Goal: Transaction & Acquisition: Download file/media

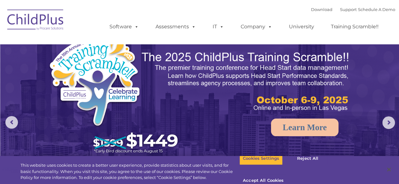
select select "MEDIUM"
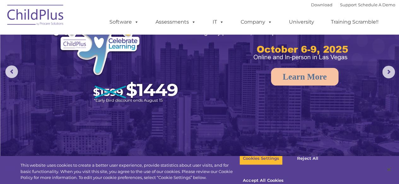
scroll to position [54, 0]
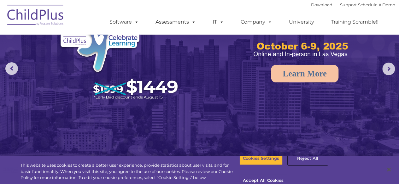
click at [304, 165] on button "Reject All" at bounding box center [307, 158] width 39 height 13
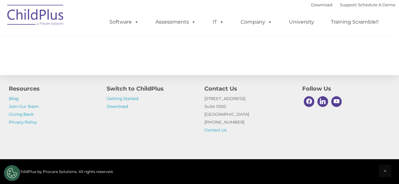
scroll to position [758, 0]
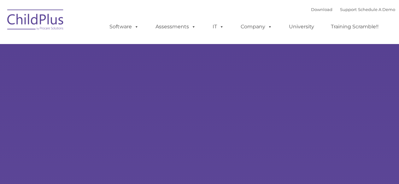
type input ""
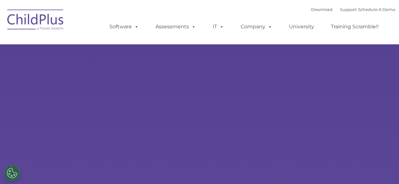
select select "MEDIUM"
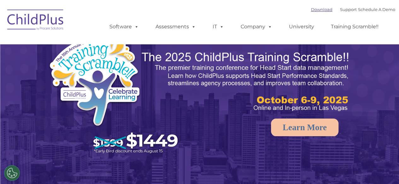
click at [311, 9] on link "Download" at bounding box center [321, 9] width 21 height 5
